Goal: Information Seeking & Learning: Compare options

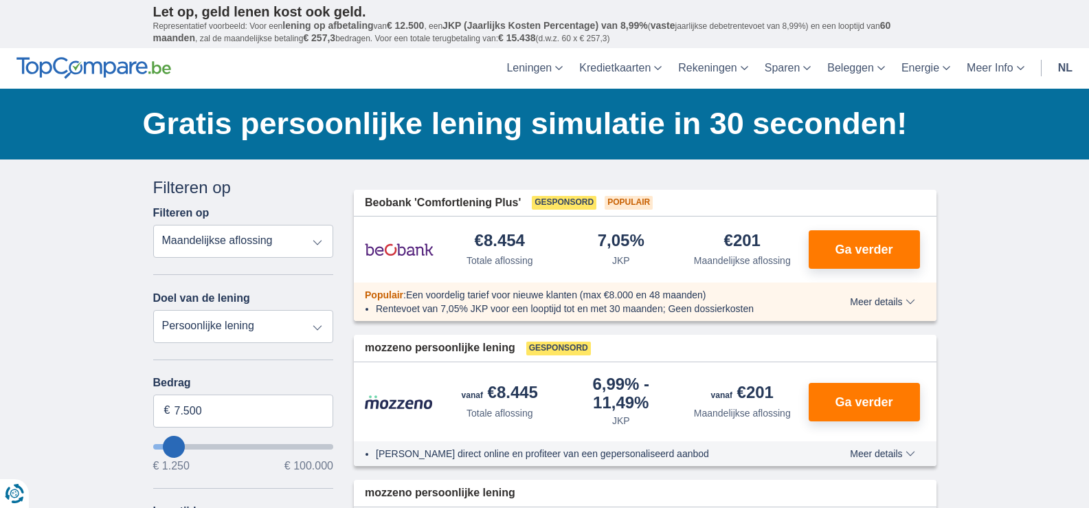
select select "apr+"
click at [153, 225] on select "Totale aflossing JKP Maandelijkse aflossing" at bounding box center [243, 241] width 181 height 33
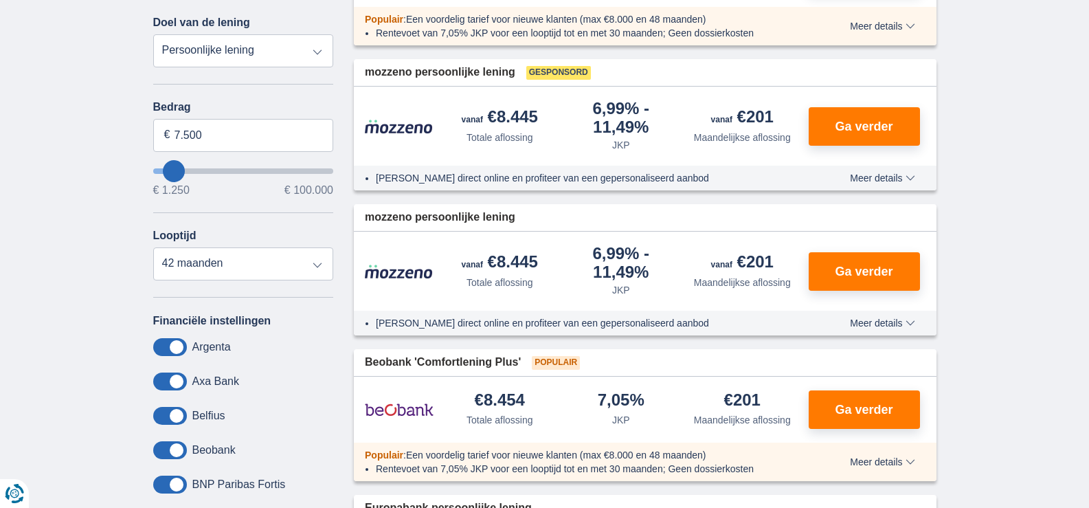
scroll to position [275, 0]
click at [316, 266] on select "12 maanden 18 maanden 24 maanden 30 maanden 36 maanden 42 maanden" at bounding box center [243, 264] width 181 height 33
click at [315, 267] on select "12 maanden 18 maanden 24 maanden 30 maanden 36 maanden 42 maanden" at bounding box center [243, 264] width 181 height 33
type input "11250"
type input "11.250"
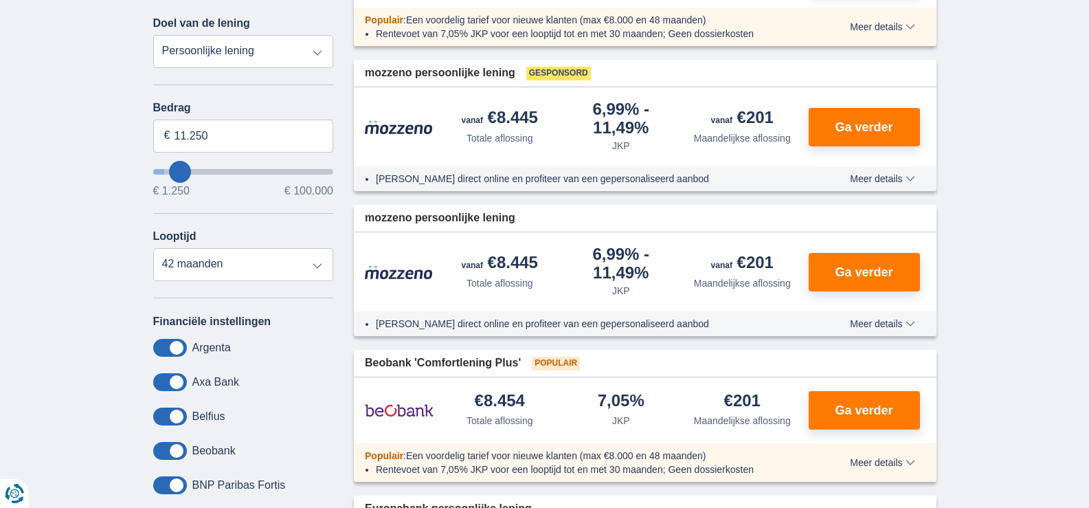
select select "60"
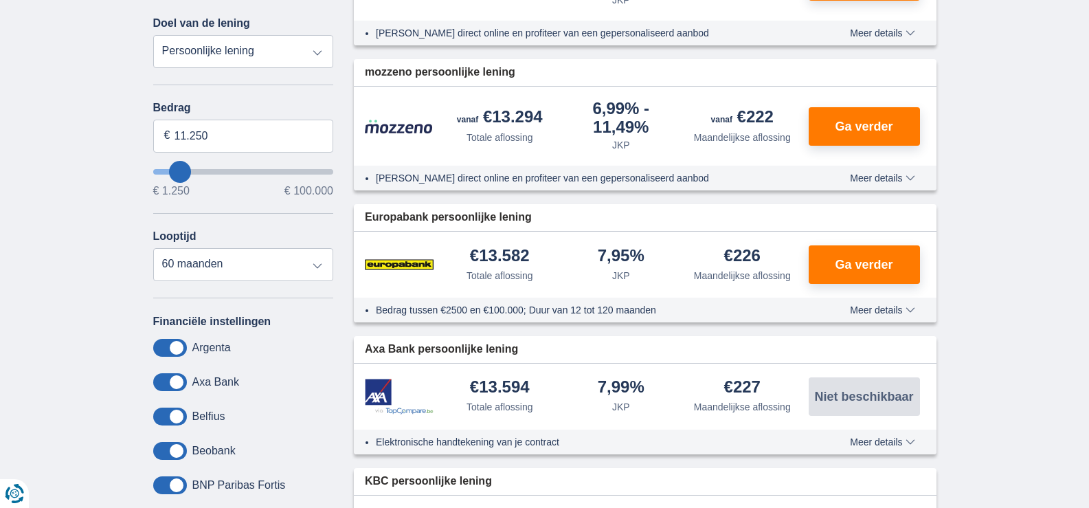
type input "21.250"
type input "21250"
select select "120"
type input "21250"
click at [196, 171] on input "wantToBorrow" at bounding box center [243, 171] width 181 height 5
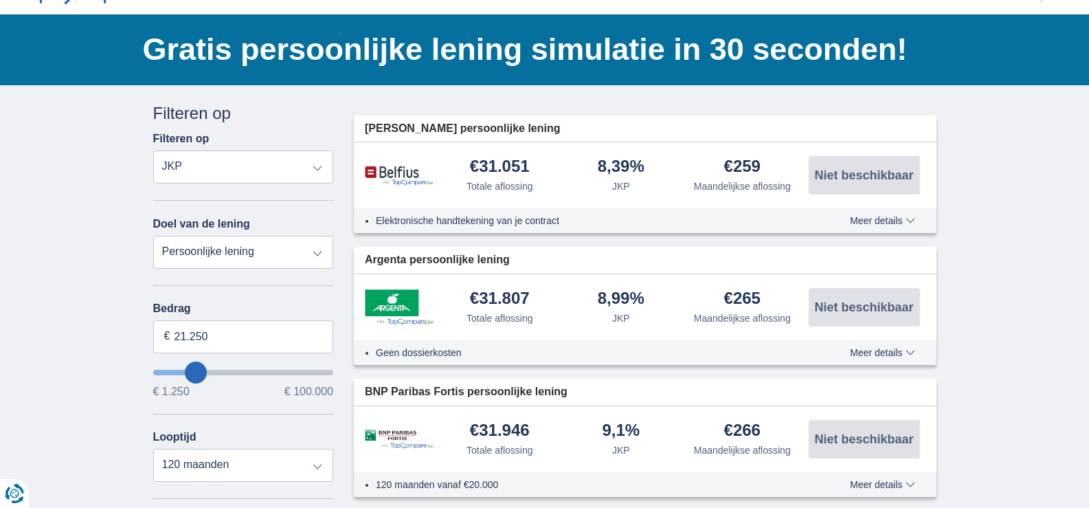
scroll to position [69, 0]
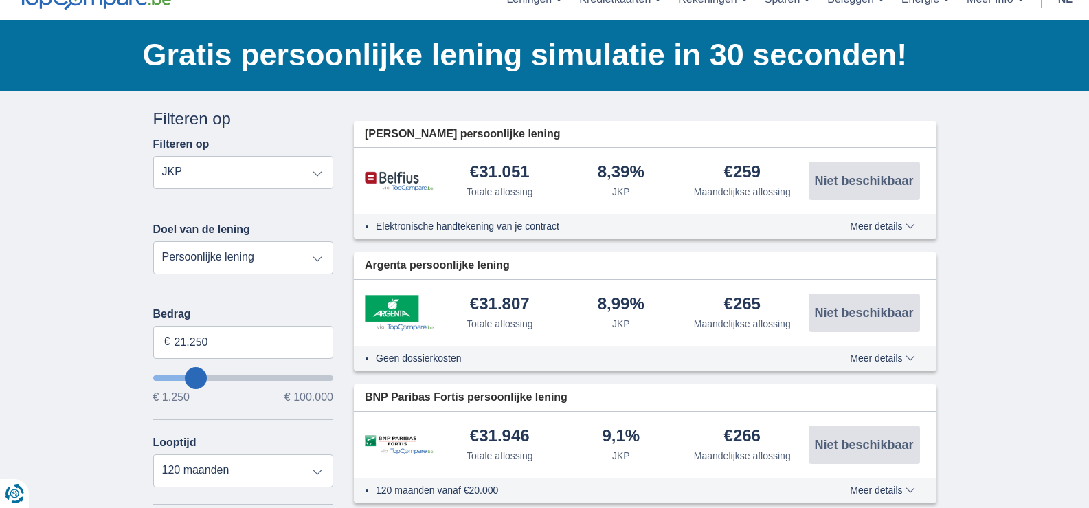
click at [317, 173] on select "Totale aflossing JKP Maandelijkse aflossing" at bounding box center [243, 172] width 181 height 33
select select "mrp+"
click at [153, 156] on select "Totale aflossing JKP Maandelijkse aflossing" at bounding box center [243, 172] width 181 height 33
click at [313, 260] on select "Persoonlijke lening Auto Moto / fiets Mobilhome / caravan Renovatie Energie Sch…" at bounding box center [243, 257] width 181 height 33
select select "wedding"
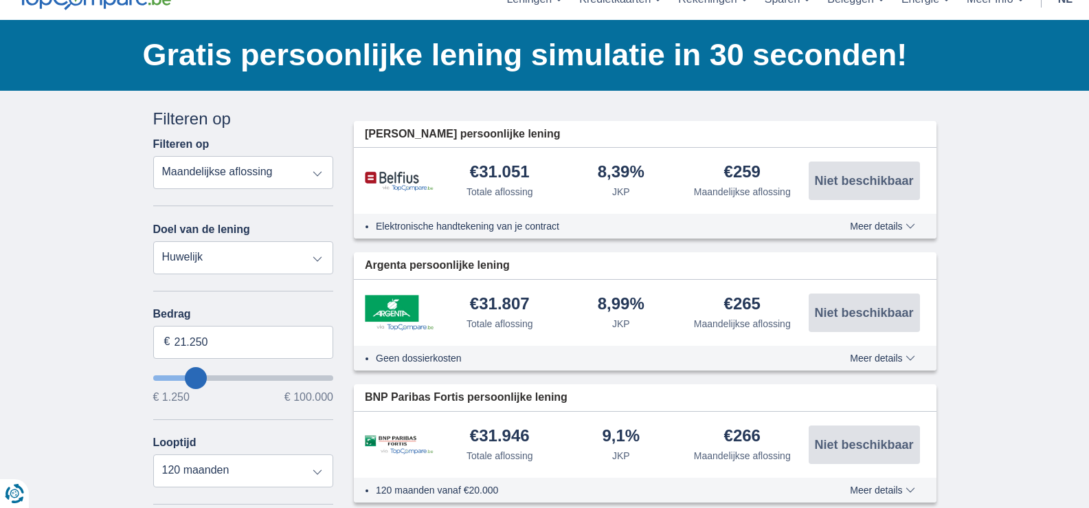
click at [153, 241] on select "Persoonlijke lening Auto Moto / fiets Mobilhome / caravan Renovatie Energie Sch…" at bounding box center [243, 257] width 181 height 33
type input "7.500"
type input "7250"
select select "42"
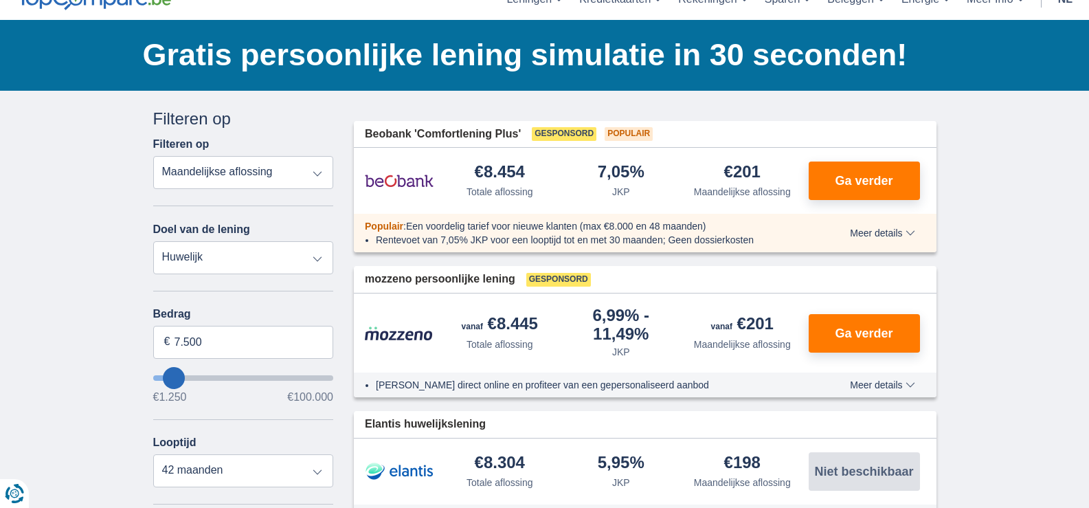
type input "8.250"
type input "9250"
type input "9.250"
select select "48"
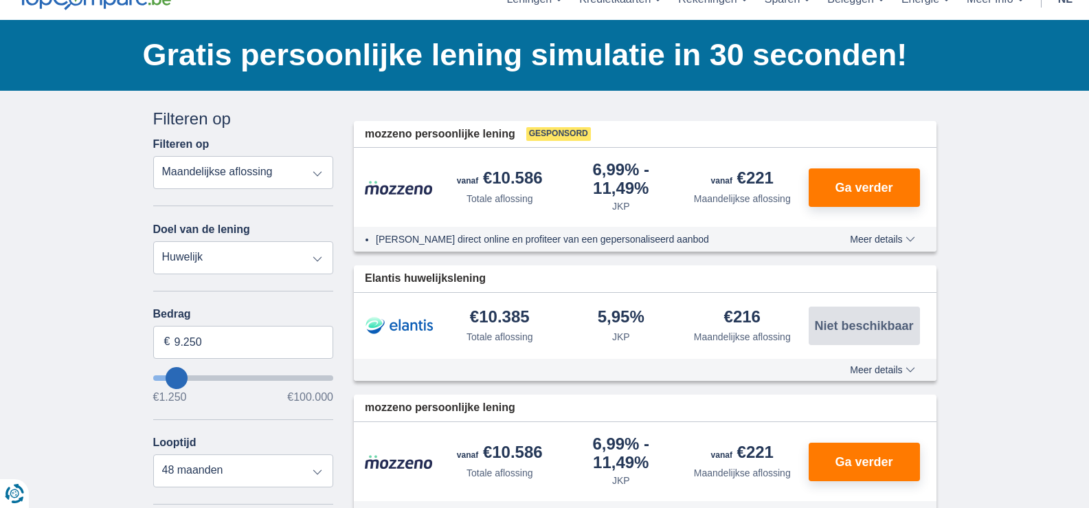
type input "8.250"
type input "10250"
type input "10.250"
select select "60"
type input "12.250"
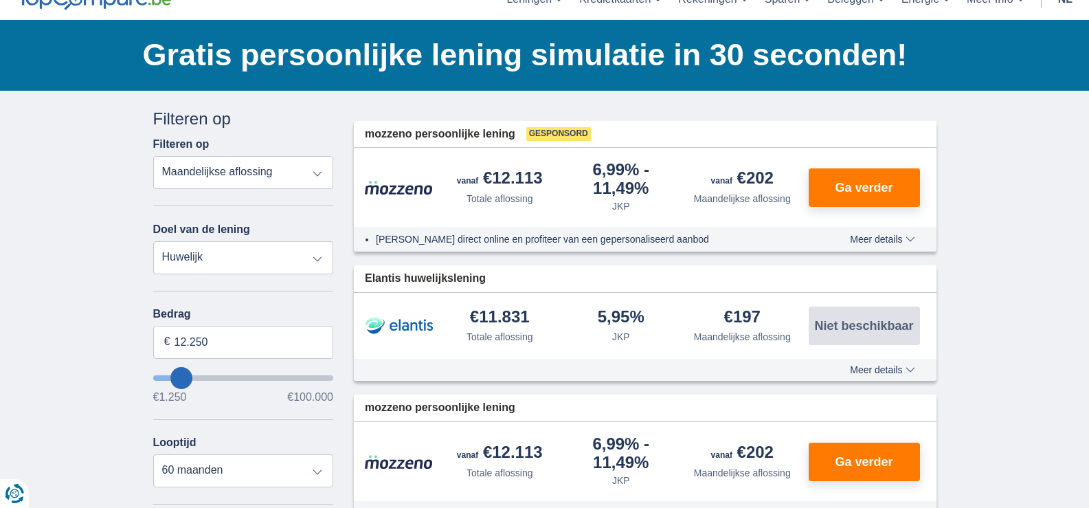
type input "12250"
type input "15.250"
type input "16250"
type input "16.250"
select select "84"
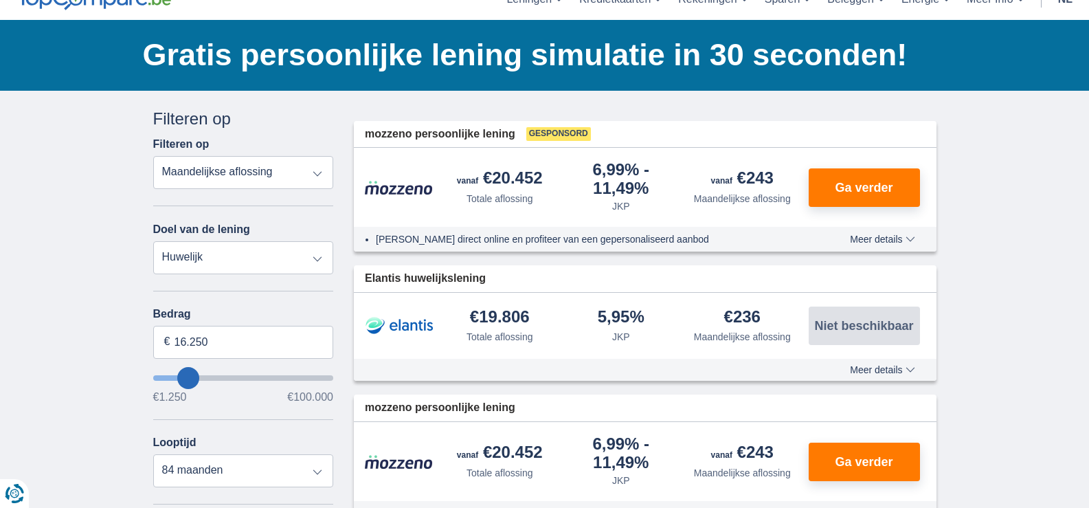
type input "12.250"
type input "12250"
select select "60"
type input "12250"
click at [182, 379] on input "wantToBorrow" at bounding box center [243, 377] width 181 height 5
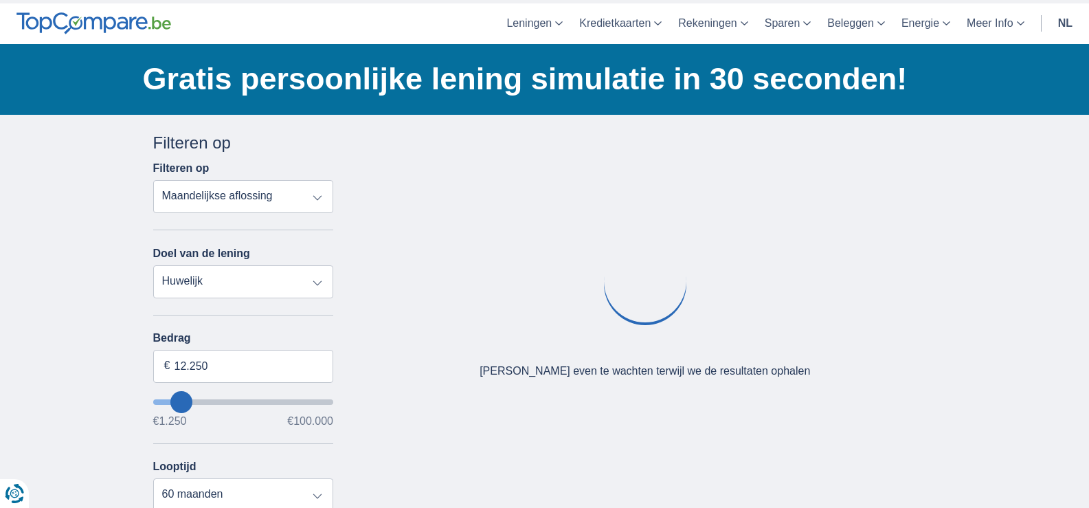
scroll to position [69, 0]
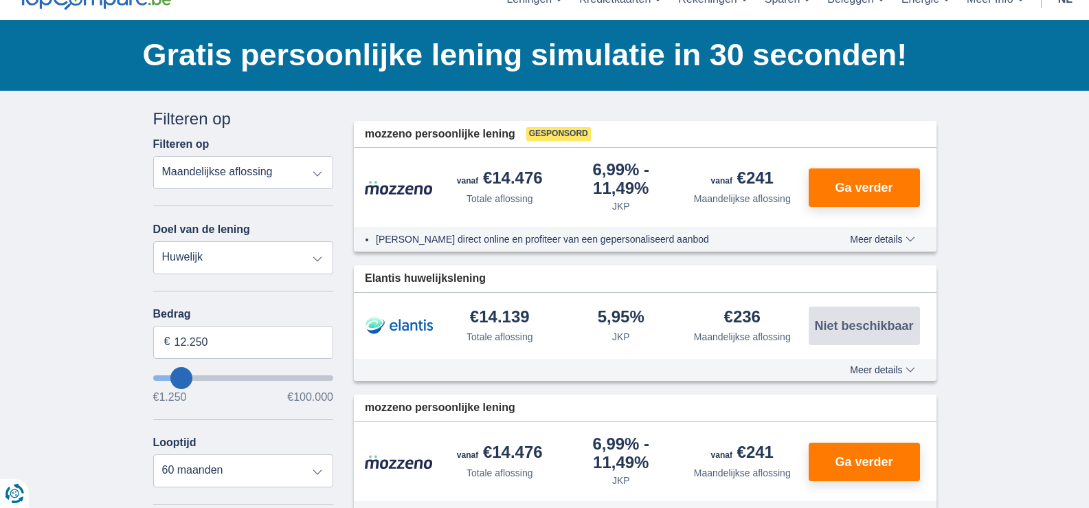
type input "11.250"
type input "11250"
type input "12.250"
type input "14250"
type input "14.250"
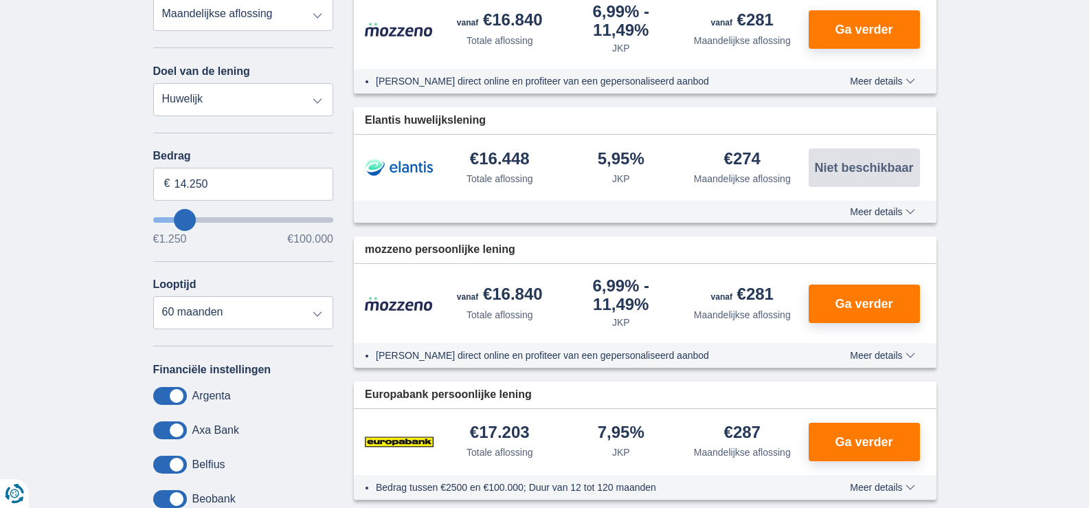
scroll to position [275, 0]
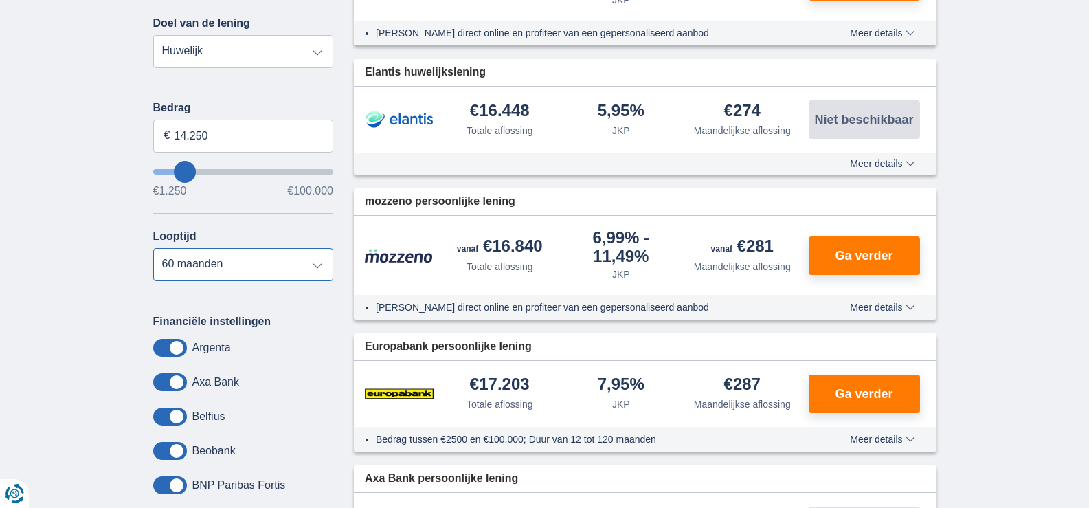
click at [318, 267] on select "12 maanden 18 maanden 24 maanden 30 maanden 36 maanden 42 maanden 48 maanden 60…" at bounding box center [243, 264] width 181 height 33
click at [256, 265] on select "12 maanden 18 maanden 24 maanden 30 maanden 36 maanden 42 maanden 48 maanden 60…" at bounding box center [243, 264] width 181 height 33
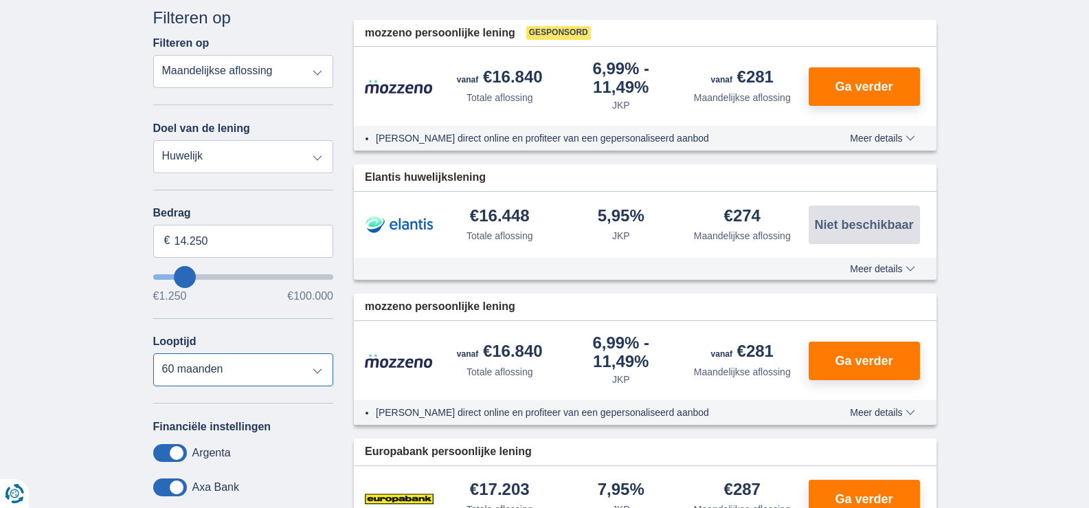
scroll to position [137, 0]
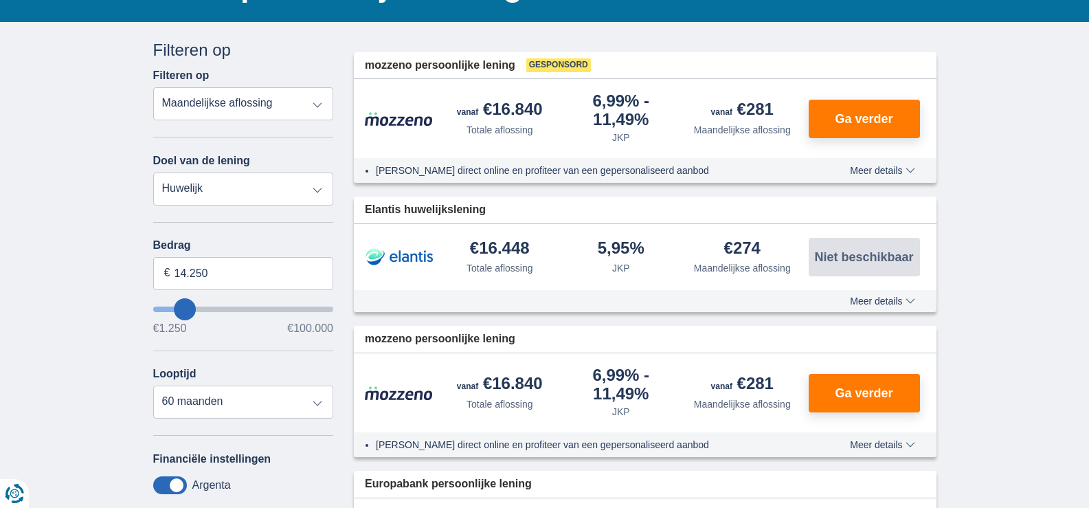
click at [180, 306] on input "wantToBorrow" at bounding box center [243, 308] width 181 height 5
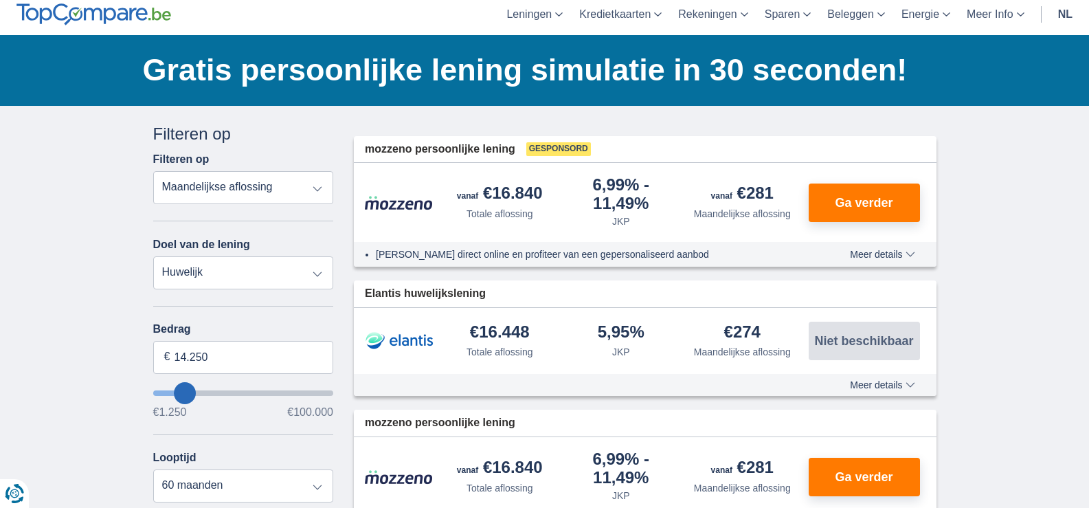
scroll to position [69, 0]
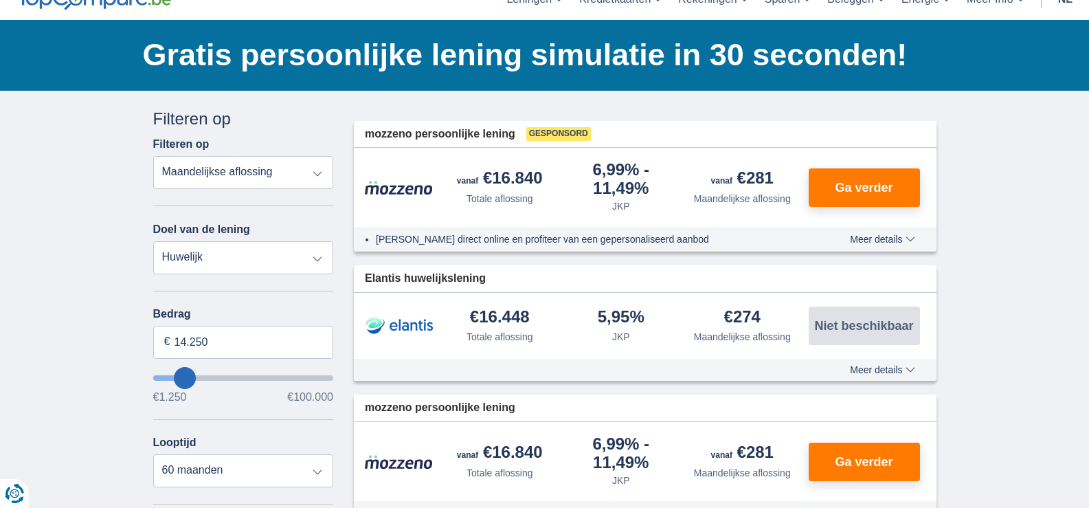
click at [316, 256] on select "Persoonlijke lening Auto Moto / fiets Mobilhome / caravan Renovatie Energie Sch…" at bounding box center [243, 257] width 181 height 33
select select "moto"
click at [153, 241] on select "Persoonlijke lening Auto Moto / fiets Mobilhome / caravan Renovatie Energie Sch…" at bounding box center [243, 257] width 181 height 33
type input "15.000"
type input "15250"
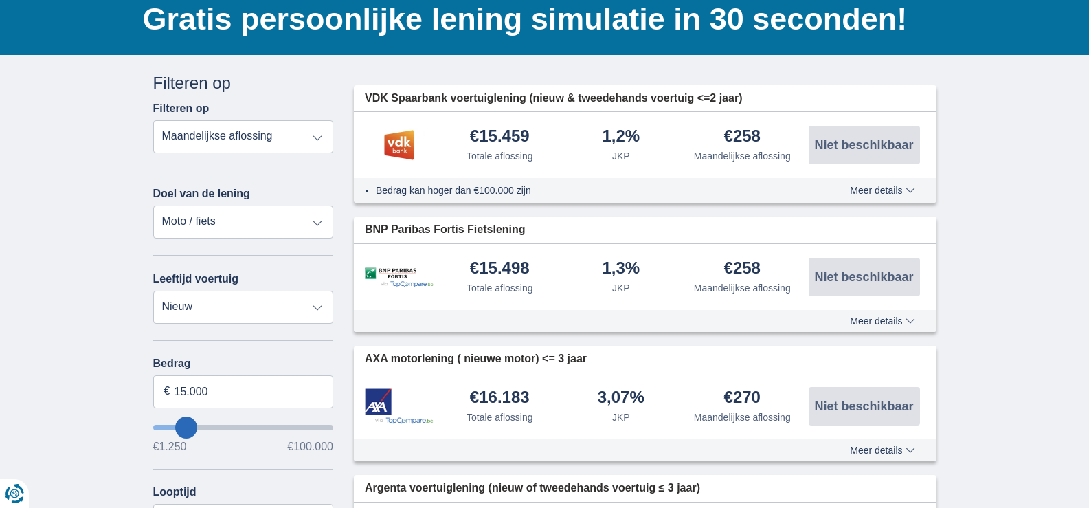
scroll to position [137, 0]
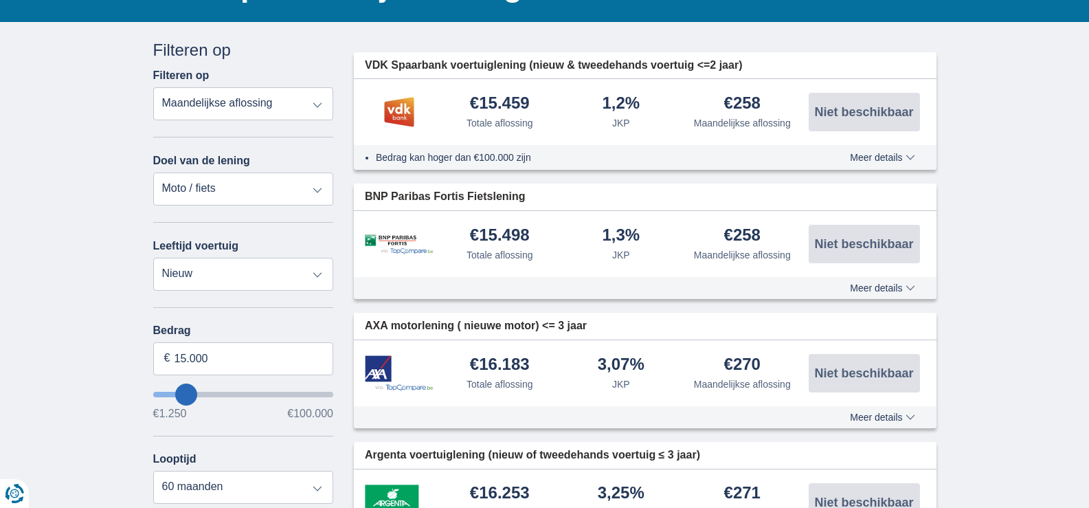
type input "14.250"
type input "14250"
type input "13.250"
type input "12250"
type input "12.250"
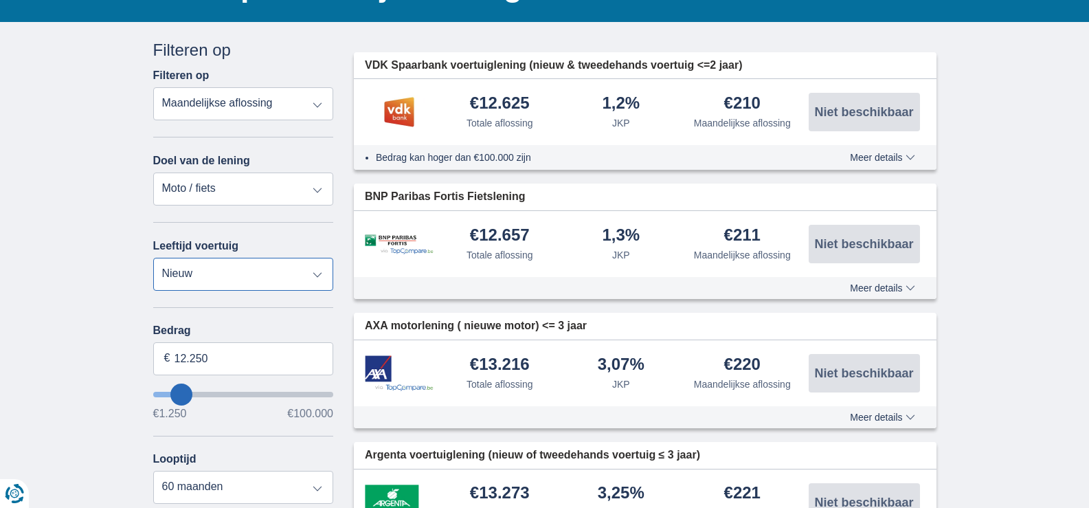
click at [316, 276] on select "Nieuw 0-1 jaar 1-2 jaar 2-3 jaar 3-4 jaar 4-5 jaar 5+ jaar" at bounding box center [243, 274] width 181 height 33
select select "5+"
click at [153, 258] on select "Nieuw 0-1 jaar 1-2 jaar 2-3 jaar 3-4 jaar 4-5 jaar 5+ jaar" at bounding box center [243, 274] width 181 height 33
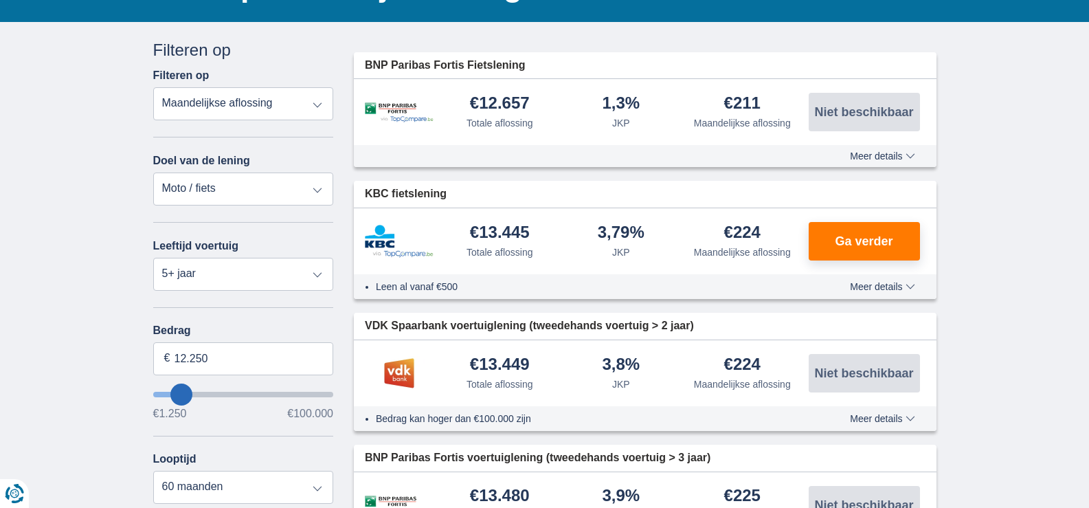
type input "13.250"
type input "14250"
type input "11.250"
type input "11250"
type input "12.250"
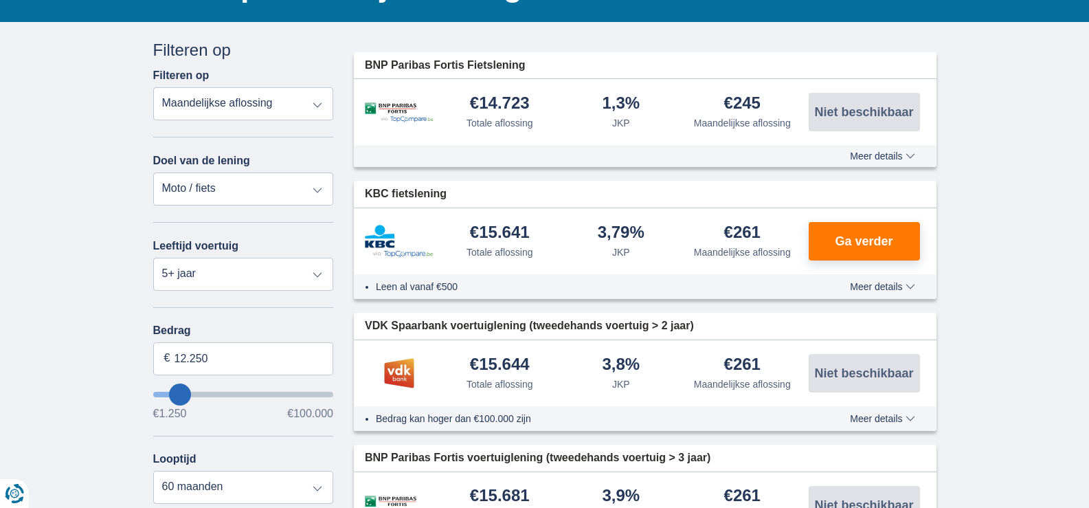
type input "12250"
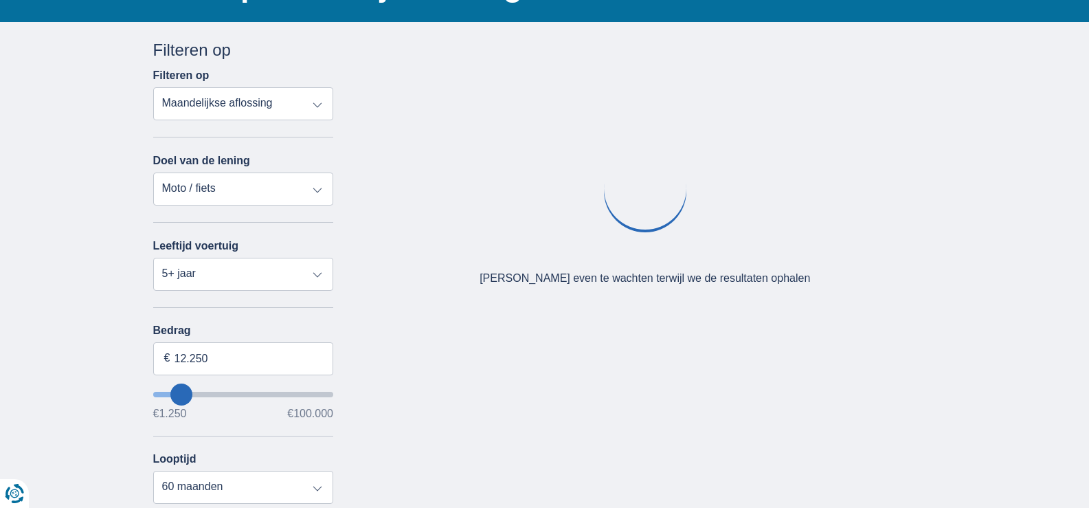
type input "13.250"
type input "13250"
click at [183, 393] on input "wantToBorrow" at bounding box center [243, 394] width 181 height 5
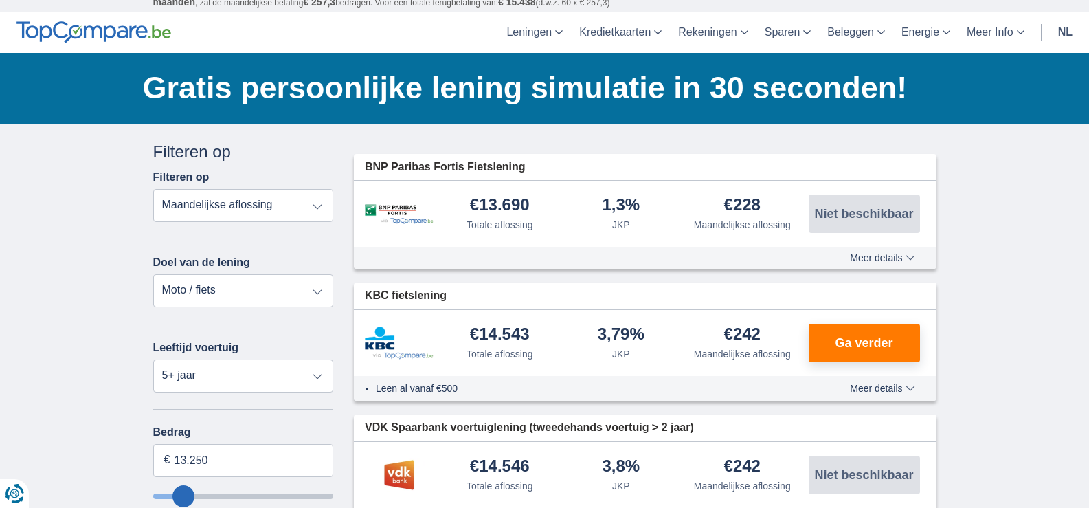
scroll to position [69, 0]
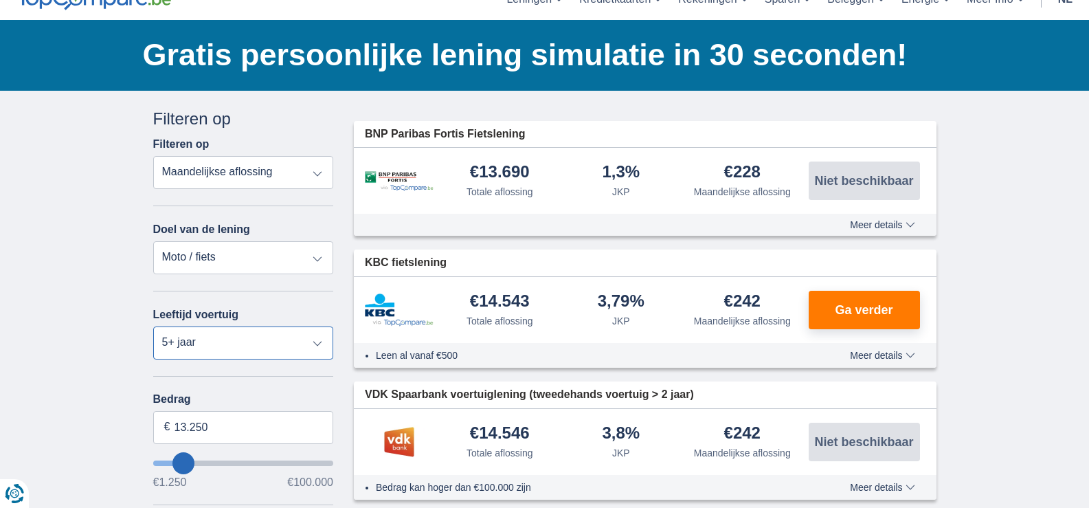
click at [317, 341] on select "Nieuw 0-1 jaar 1-2 jaar 2-3 jaar 3-4 jaar 4-5 jaar 5+ jaar" at bounding box center [243, 342] width 181 height 33
click at [153, 326] on select "Nieuw 0-1 jaar 1-2 jaar 2-3 jaar 3-4 jaar 4-5 jaar 5+ jaar" at bounding box center [243, 342] width 181 height 33
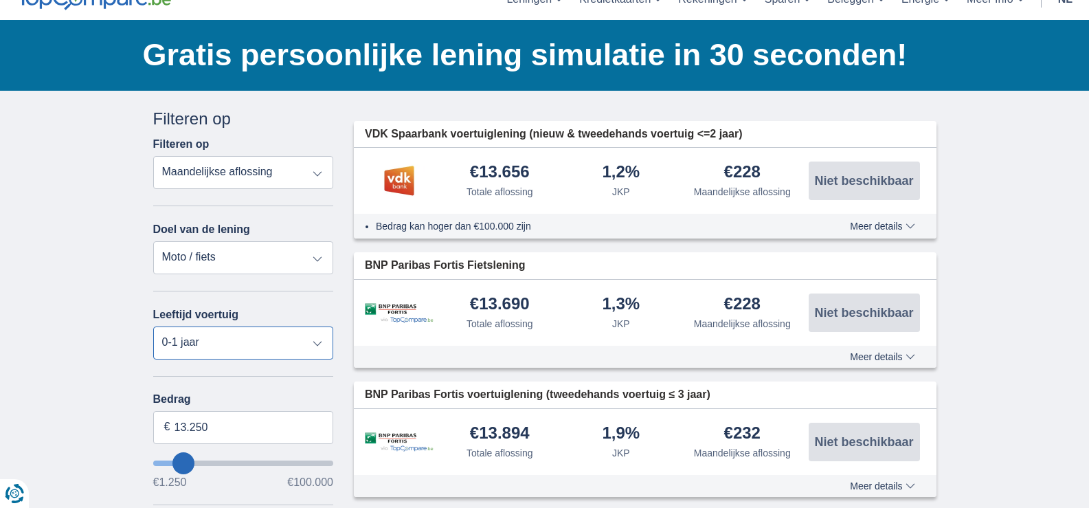
click at [317, 337] on select "Nieuw 0-1 jaar 1-2 jaar 2-3 jaar 3-4 jaar 4-5 jaar 5+ jaar" at bounding box center [243, 342] width 181 height 33
select select "5+"
click at [153, 326] on select "Nieuw 0-1 jaar 1-2 jaar 2-3 jaar 3-4 jaar 4-5 jaar 5+ jaar" at bounding box center [243, 342] width 181 height 33
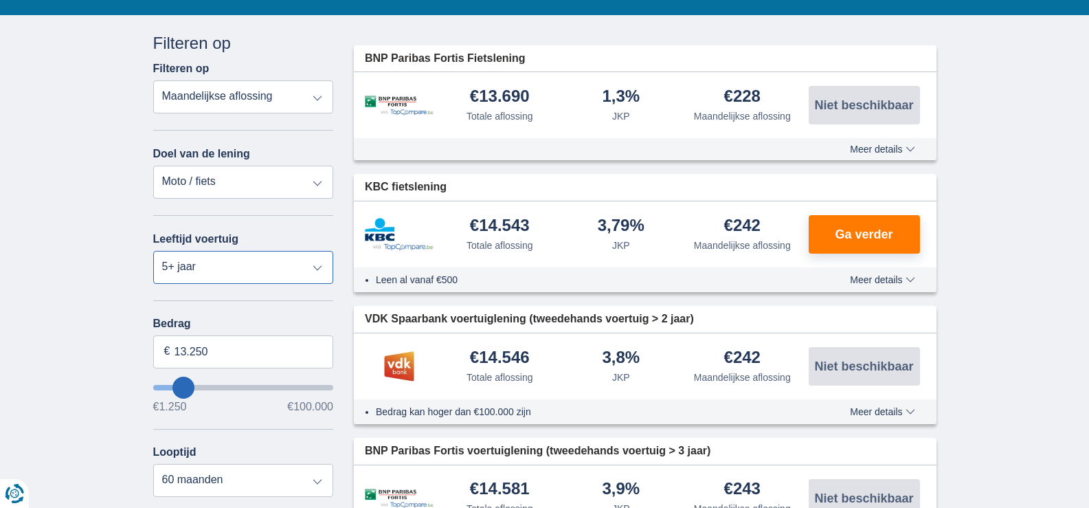
scroll to position [137, 0]
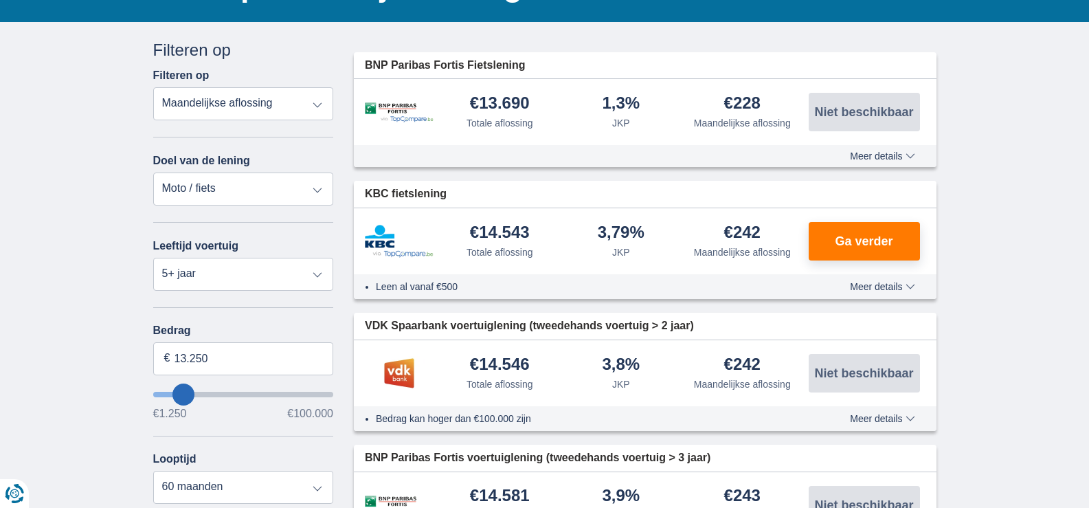
type input "17.250"
type input "17250"
select select "84"
type input "18.250"
type input "18250"
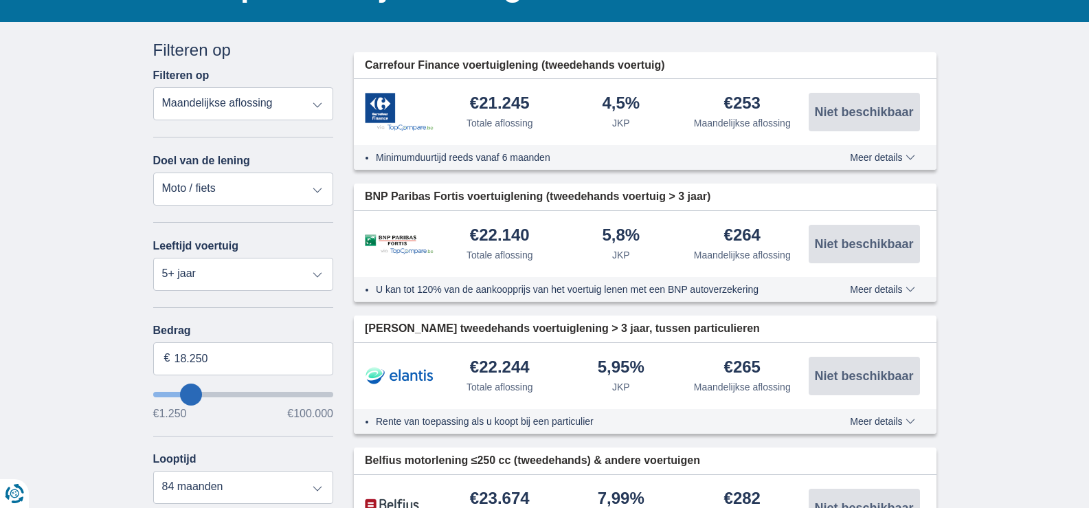
click at [189, 394] on input "wantToBorrow" at bounding box center [243, 394] width 181 height 5
type input "14.250"
type input "14250"
select select "60"
click at [184, 395] on input "wantToBorrow" at bounding box center [243, 394] width 181 height 5
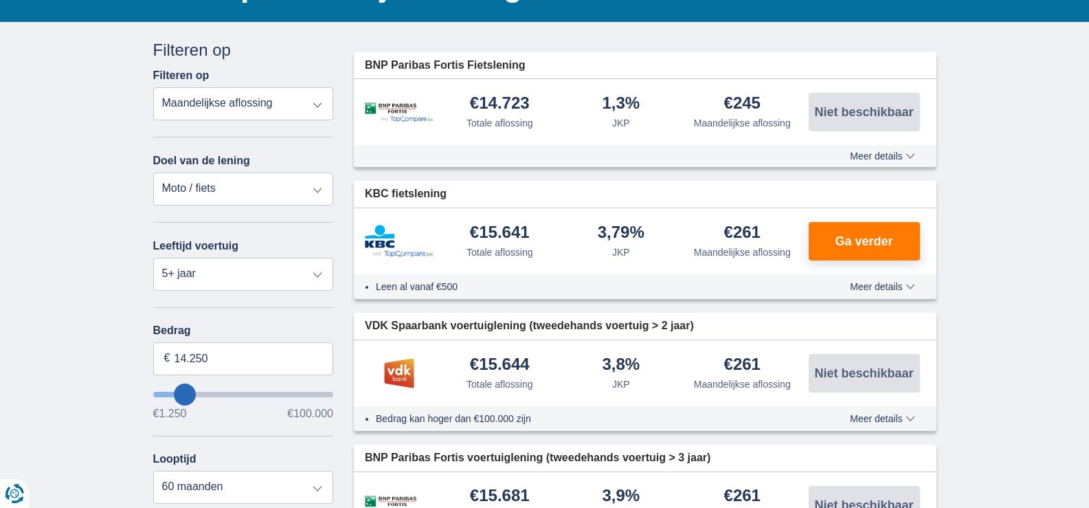
type input "15250"
type input "15.250"
select select "84"
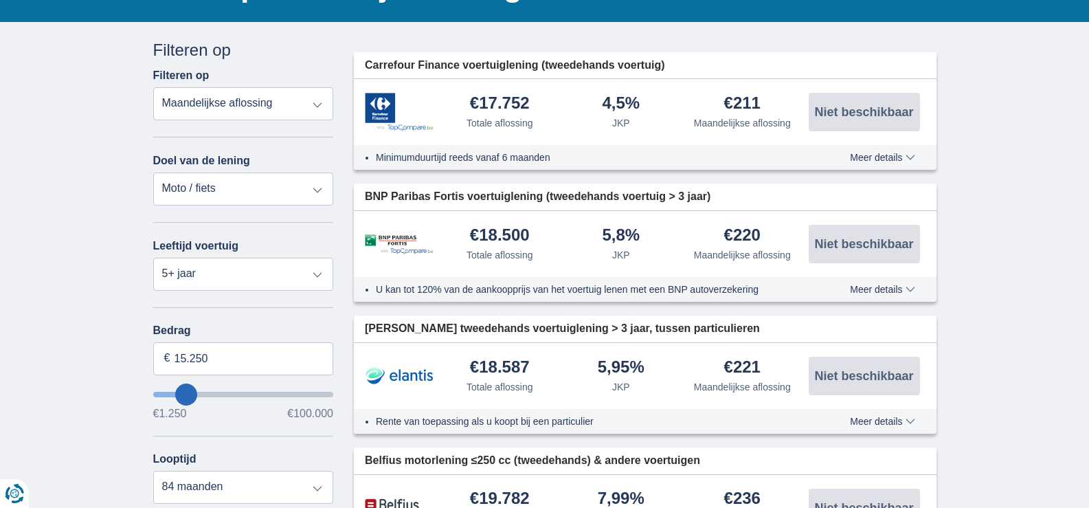
type input "16.250"
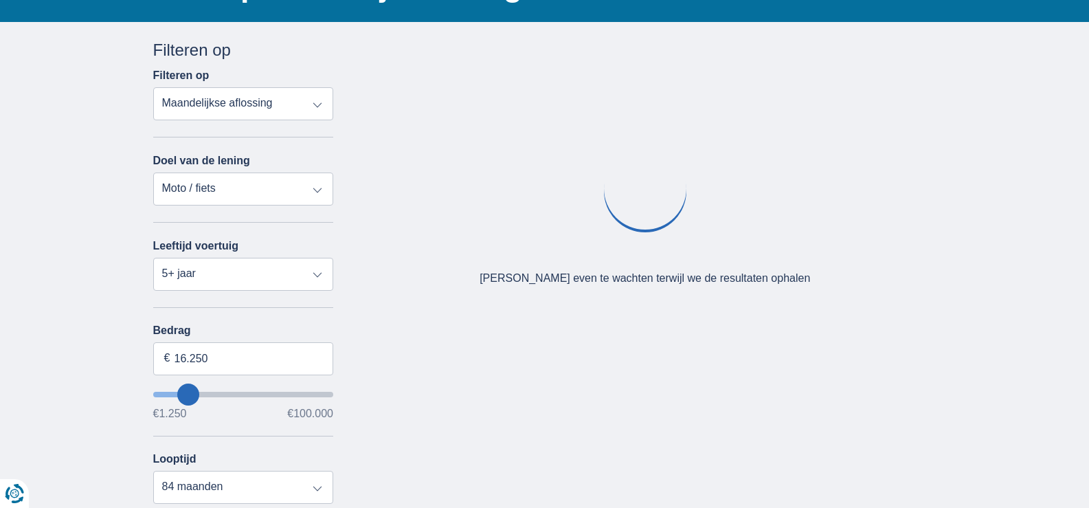
type input "16250"
click at [188, 395] on input "wantToBorrow" at bounding box center [243, 394] width 181 height 5
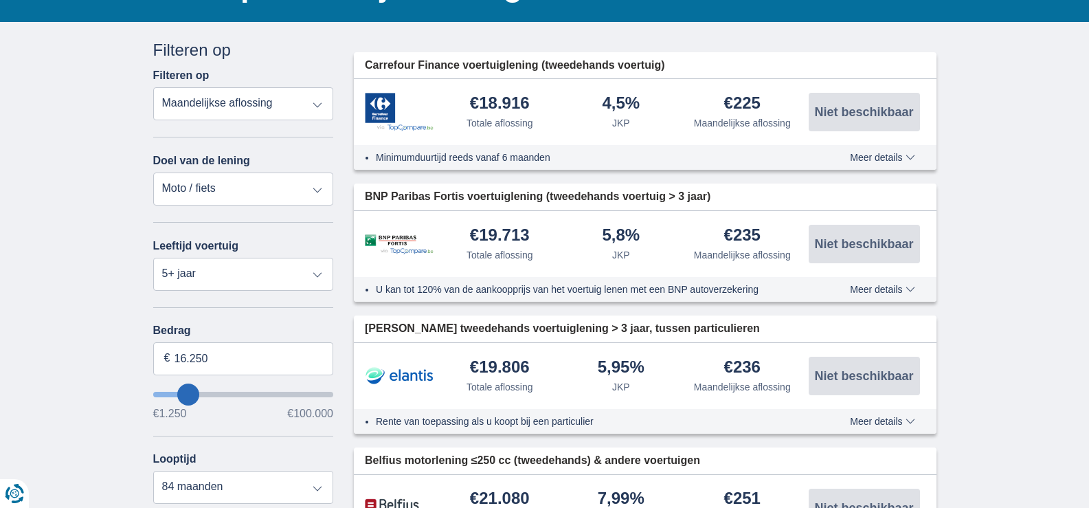
type input "18.250"
type input "18250"
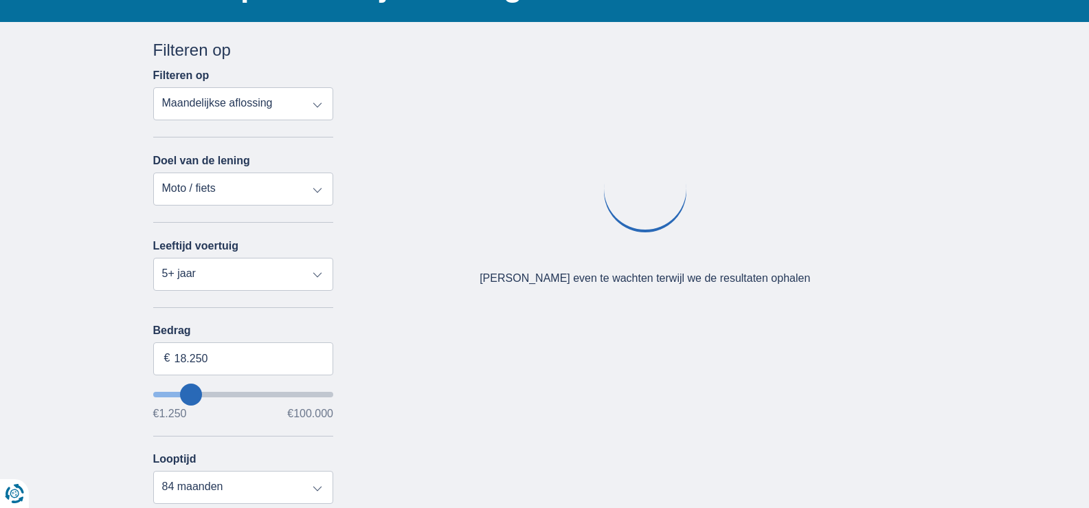
type input "17.250"
type input "17250"
type input "16.250"
type input "16250"
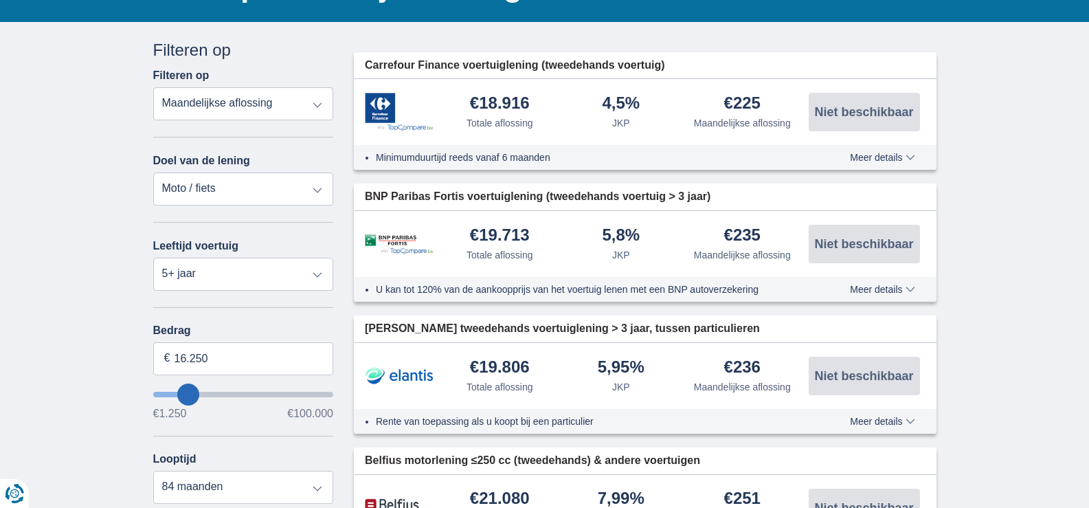
click at [192, 394] on input "wantToBorrow" at bounding box center [243, 394] width 181 height 5
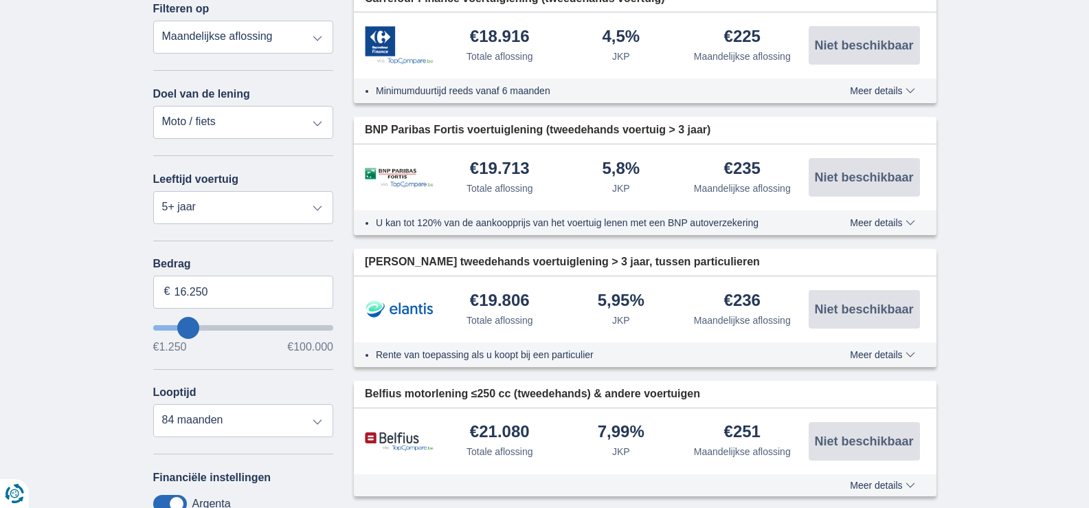
scroll to position [206, 0]
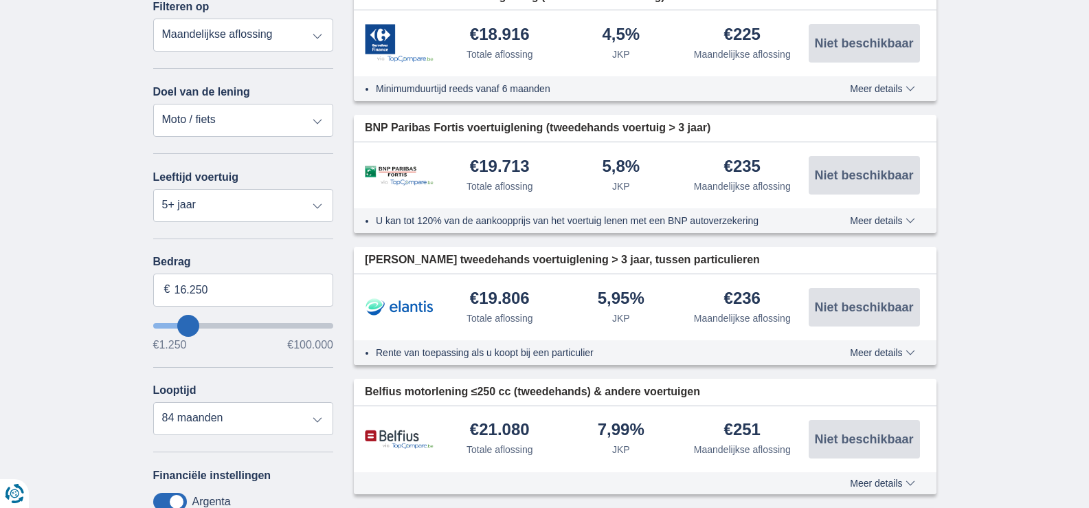
type input "17.250"
type input "17250"
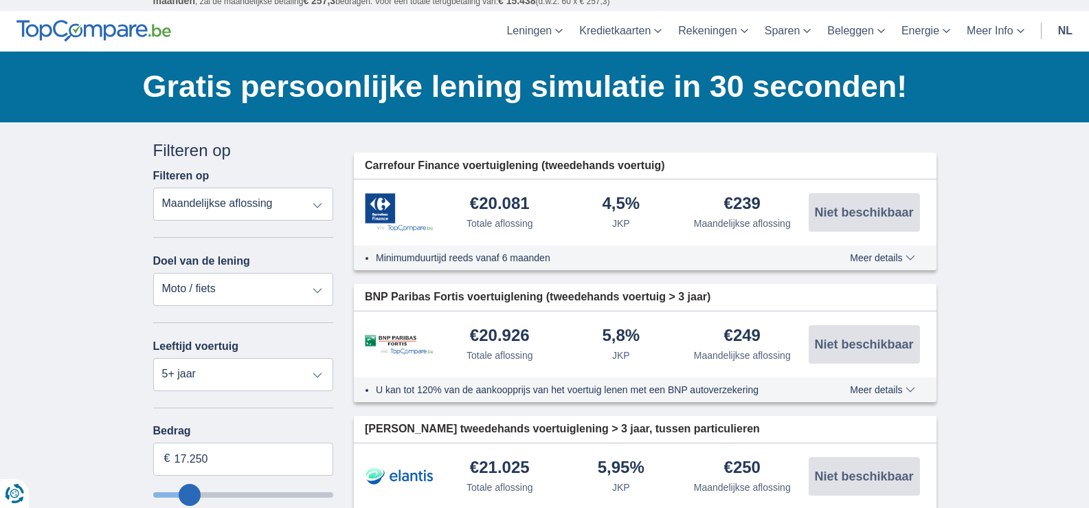
scroll to position [69, 0]
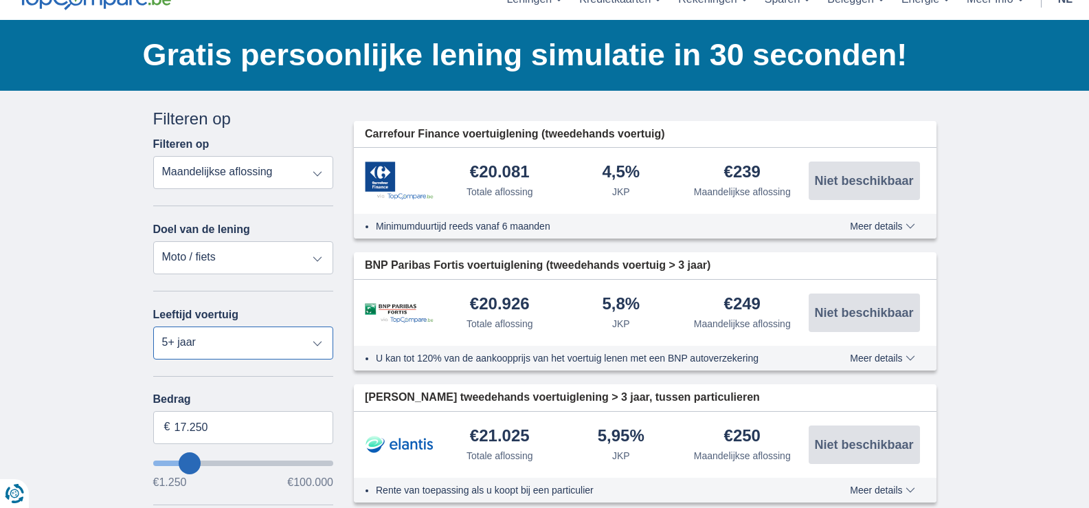
click at [320, 344] on select "Nieuw 0-1 jaar 1-2 jaar 2-3 jaar 3-4 jaar 4-5 jaar 5+ jaar" at bounding box center [243, 342] width 181 height 33
click at [153, 326] on select "Nieuw 0-1 jaar 1-2 jaar 2-3 jaar 3-4 jaar 4-5 jaar 5+ jaar" at bounding box center [243, 342] width 181 height 33
click at [315, 341] on select "Nieuw 0-1 jaar 1-2 jaar 2-3 jaar 3-4 jaar 4-5 jaar 5+ jaar" at bounding box center [243, 342] width 181 height 33
select select "5+"
click at [153, 326] on select "Nieuw 0-1 jaar 1-2 jaar 2-3 jaar 3-4 jaar 4-5 jaar 5+ jaar" at bounding box center [243, 342] width 181 height 33
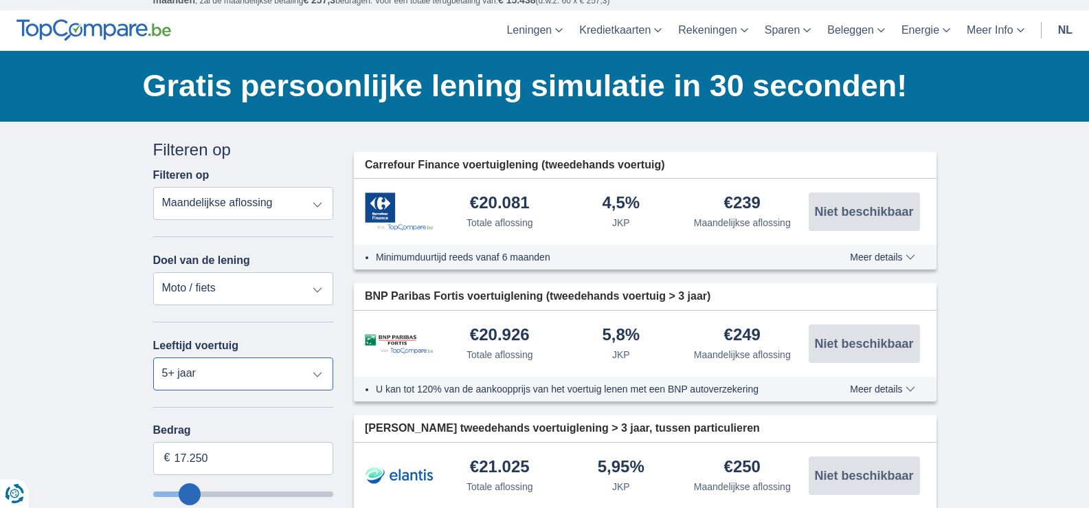
scroll to position [0, 0]
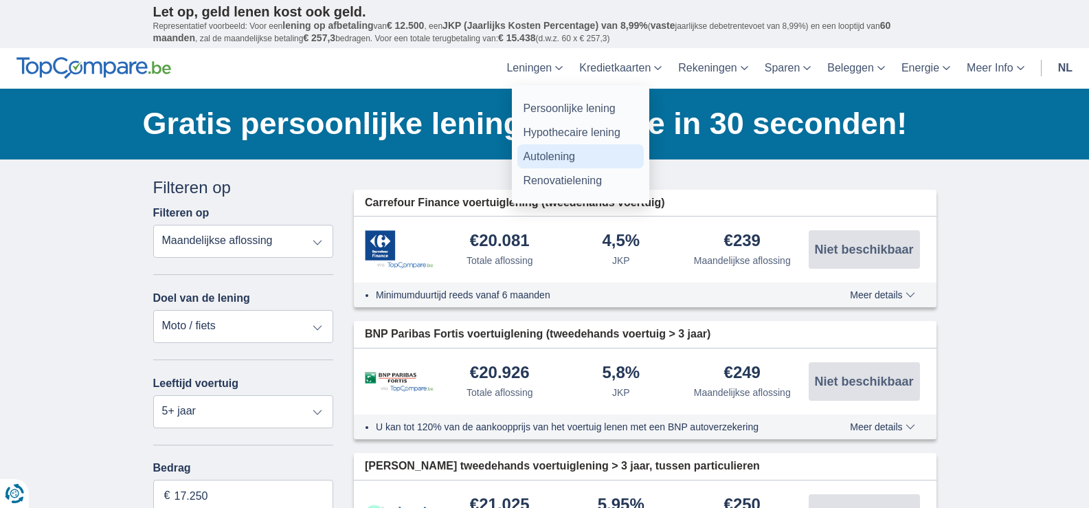
click at [541, 152] on link "Autolening" at bounding box center [580, 156] width 126 height 24
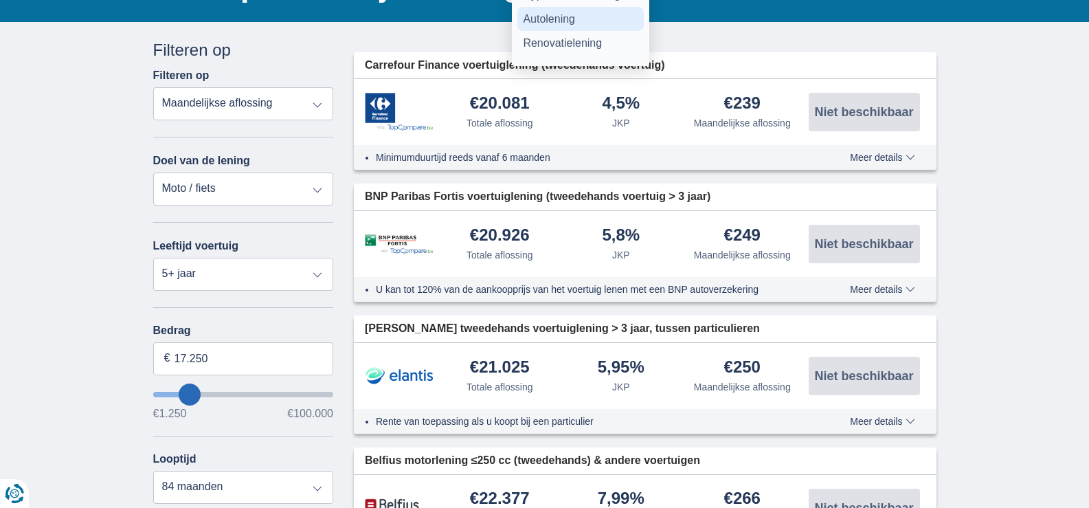
scroll to position [69, 0]
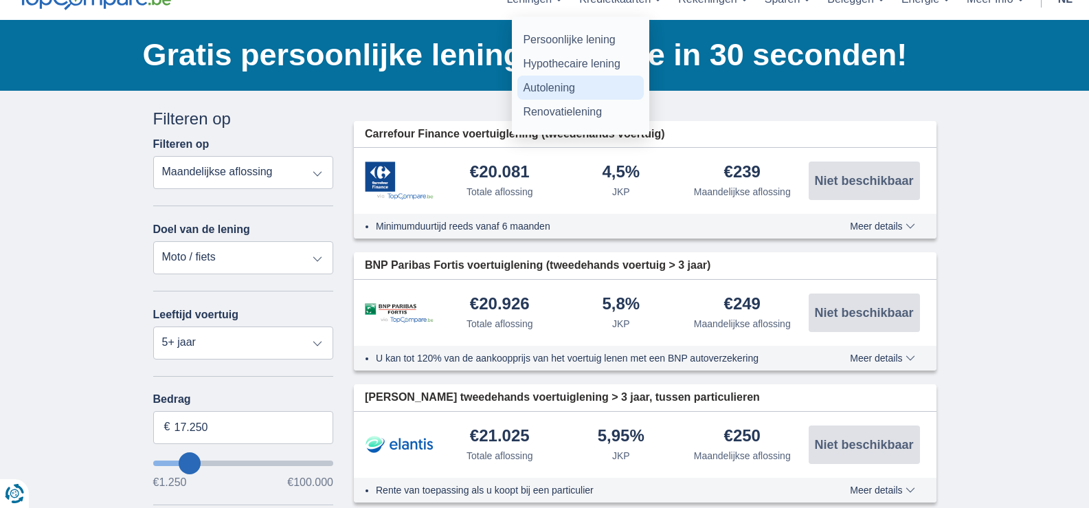
scroll to position [275, 0]
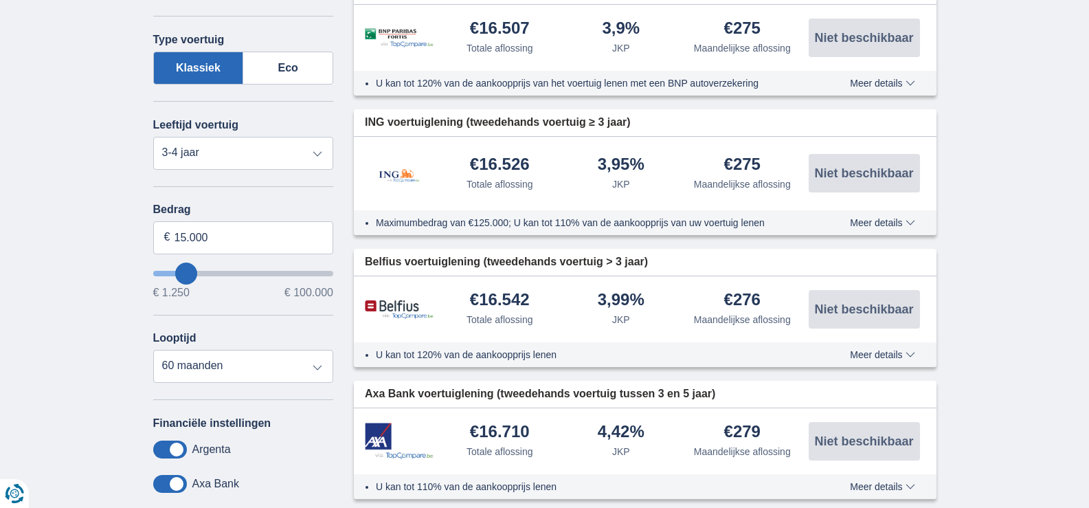
scroll to position [481, 0]
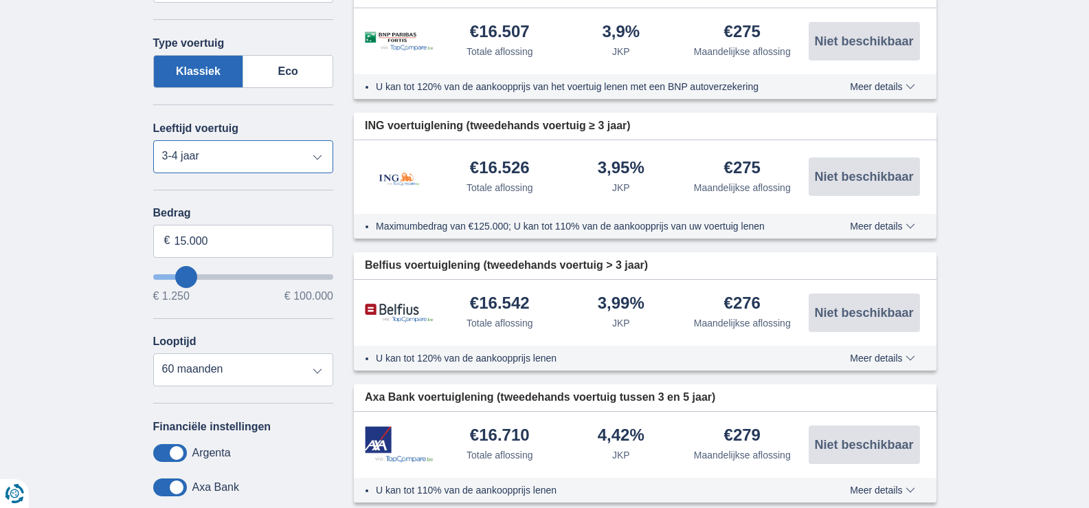
click at [320, 157] on select "Nieuw 0-1 jaar 1-2 jaar 2-3 jaar 3-4 jaar 4-5 jaar 5+ jaar" at bounding box center [243, 156] width 181 height 33
select select "5+"
click at [153, 140] on select "Nieuw 0-1 jaar 1-2 jaar 2-3 jaar 3-4 jaar 4-5 jaar 5+ jaar" at bounding box center [243, 156] width 181 height 33
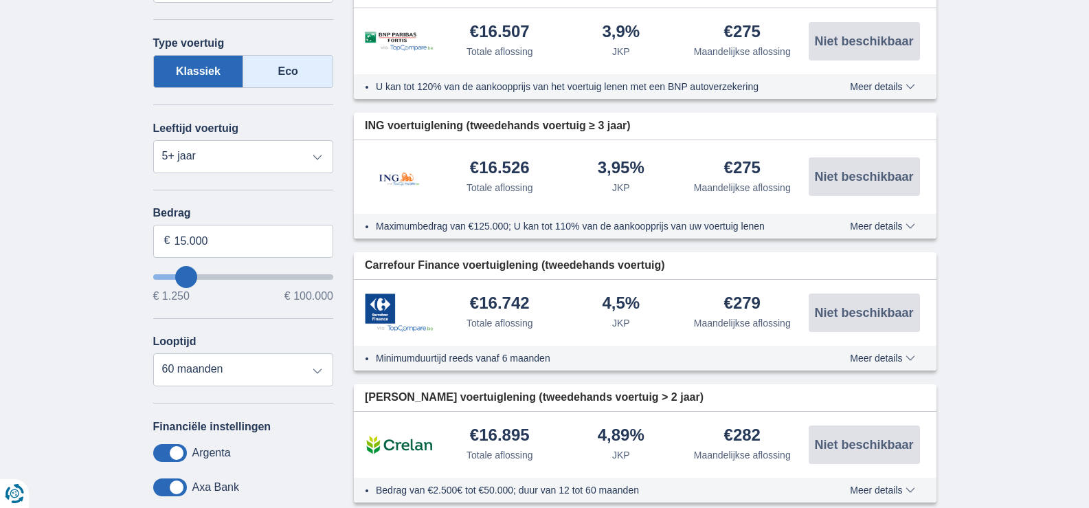
click at [293, 67] on label "Eco" at bounding box center [288, 71] width 90 height 33
click at [0, 0] on input "Eco" at bounding box center [0, 0] width 0 height 0
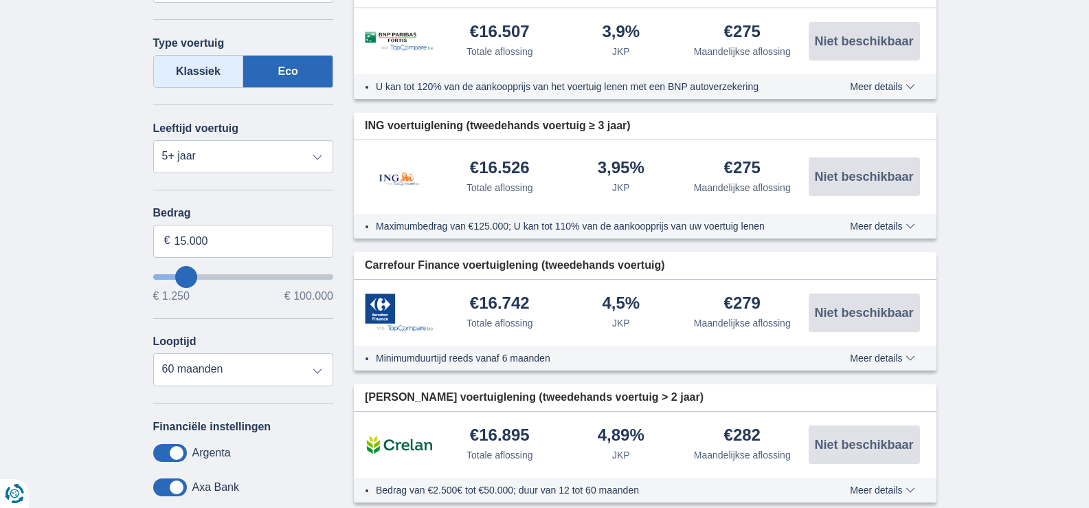
click at [212, 72] on label "Klassiek" at bounding box center [198, 71] width 91 height 33
click at [0, 0] on input "Klassiek" at bounding box center [0, 0] width 0 height 0
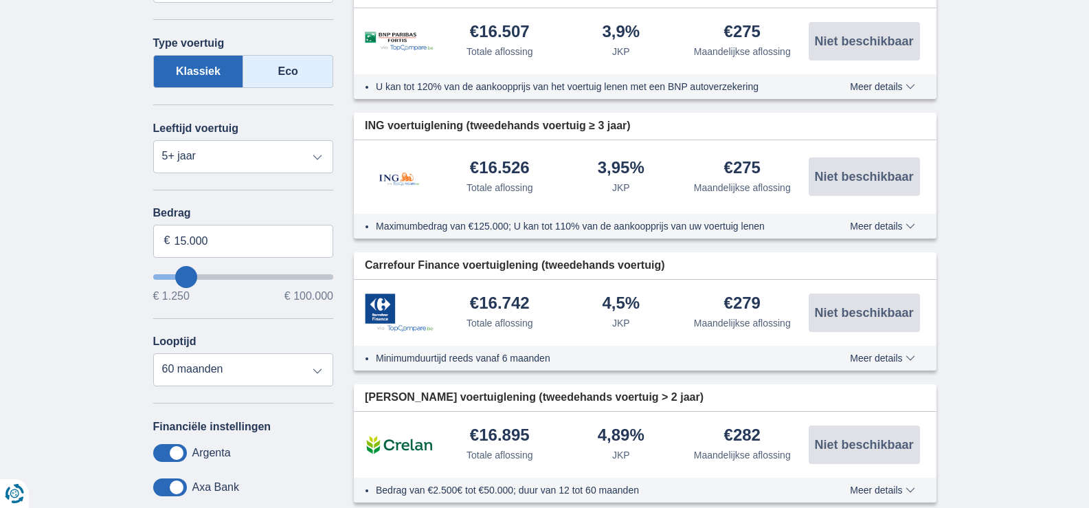
click at [284, 64] on label "Eco" at bounding box center [288, 71] width 90 height 33
click at [0, 0] on input "Eco" at bounding box center [0, 0] width 0 height 0
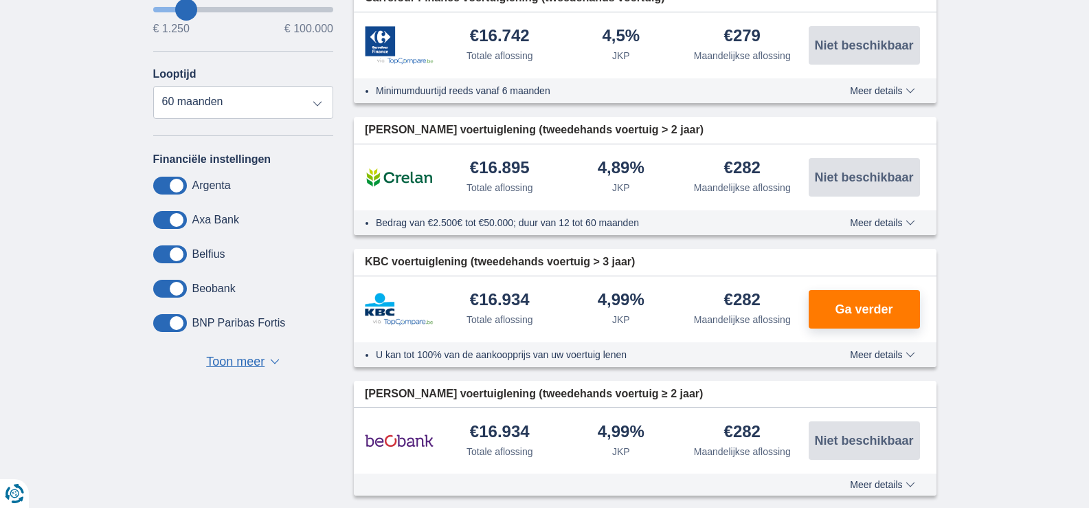
scroll to position [756, 0]
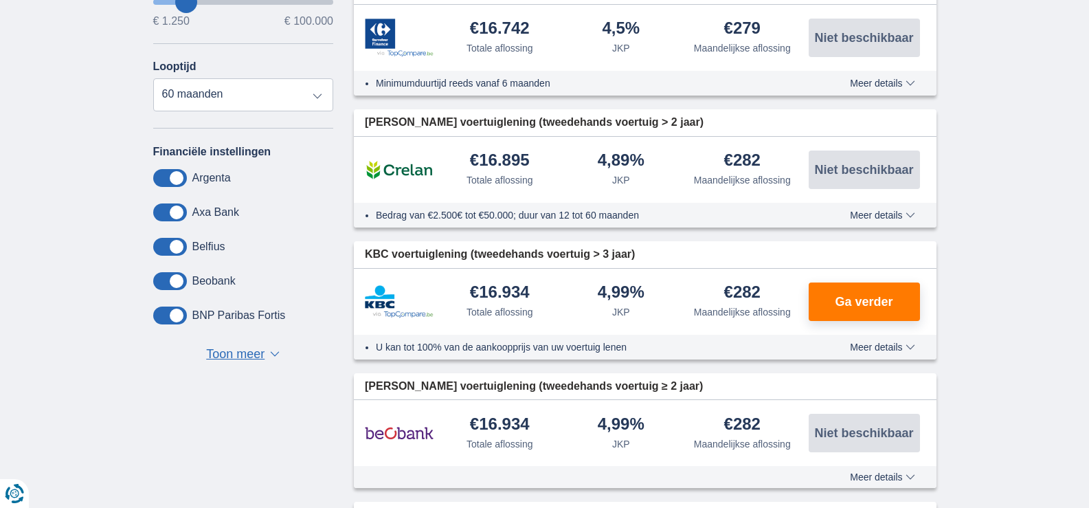
click at [270, 352] on span "▼" at bounding box center [275, 353] width 10 height 5
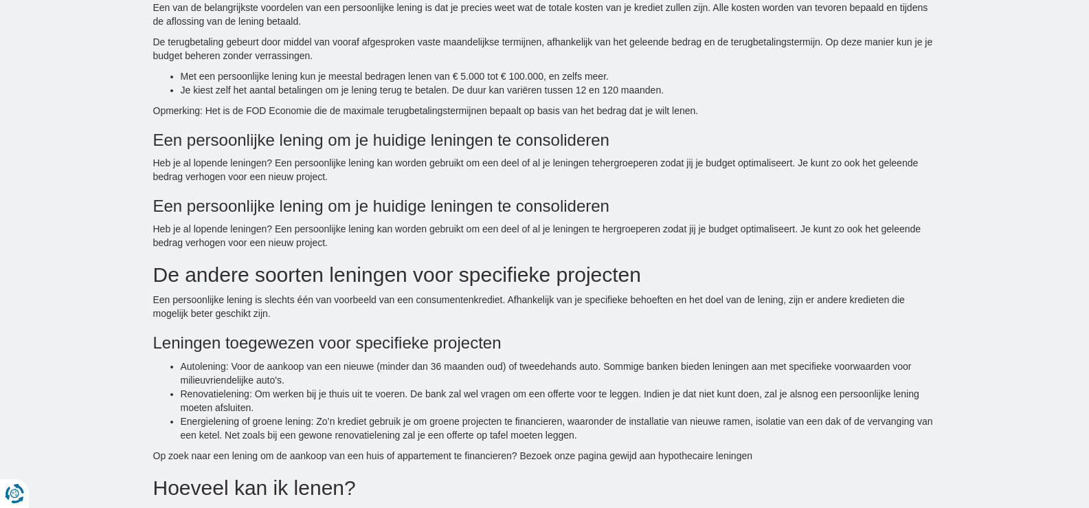
scroll to position [1786, 0]
